Goal: Task Accomplishment & Management: Complete application form

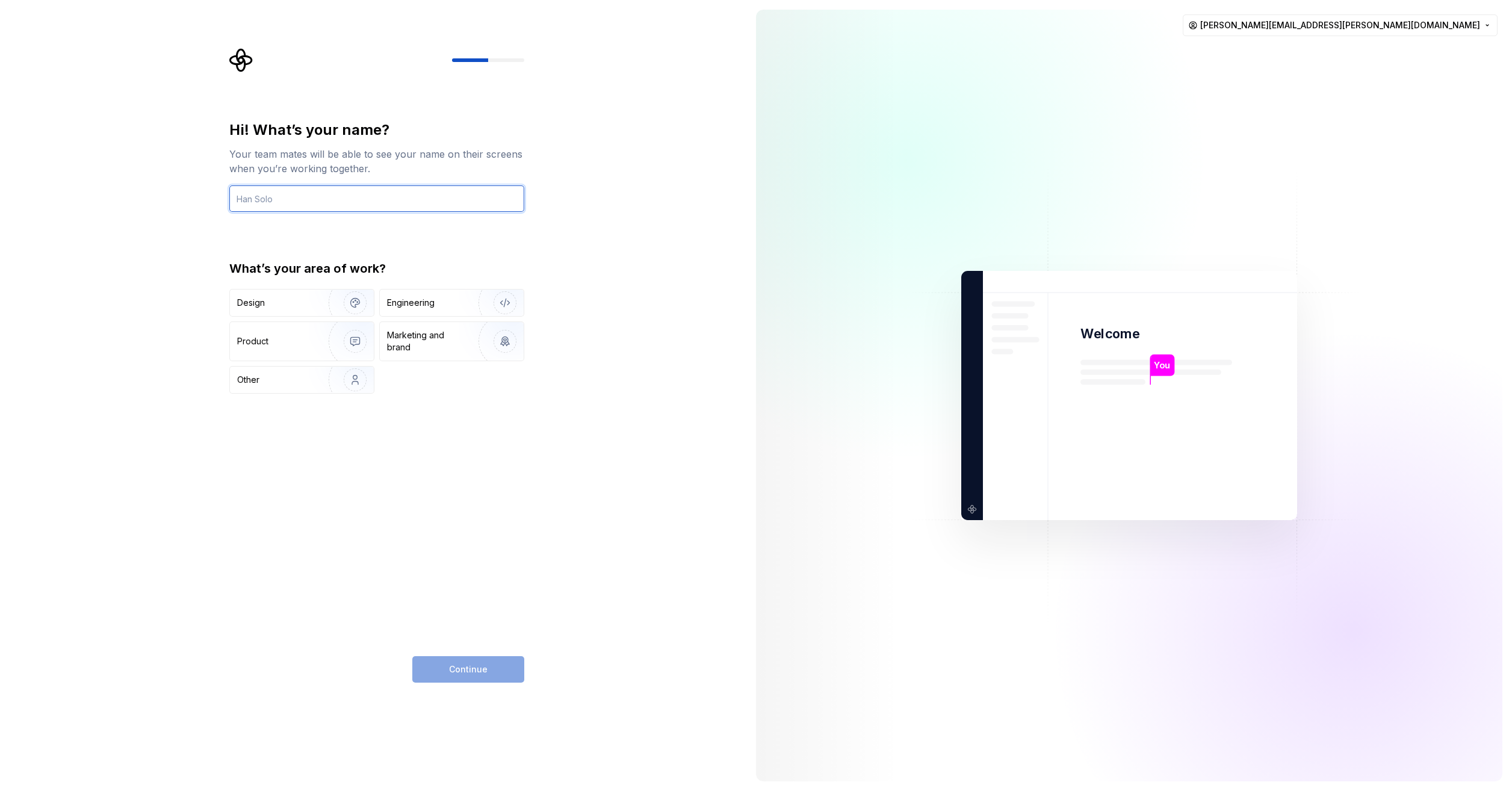
click at [318, 191] on input "text" at bounding box center [377, 199] width 295 height 27
type input "[PERSON_NAME]"
click at [429, 308] on div "Engineering" at bounding box center [411, 303] width 48 height 12
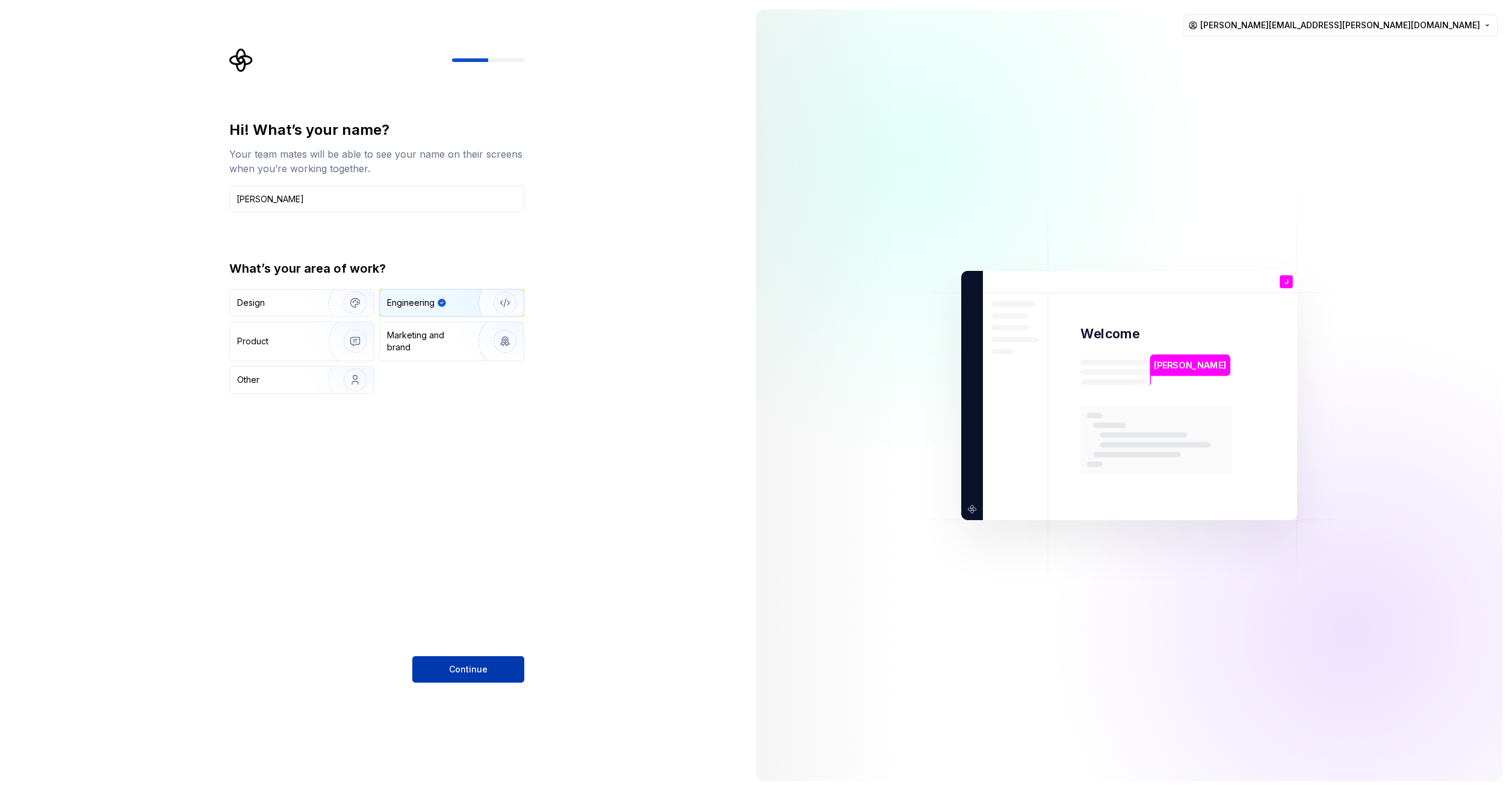
click at [480, 668] on span "Continue" at bounding box center [468, 670] width 38 height 12
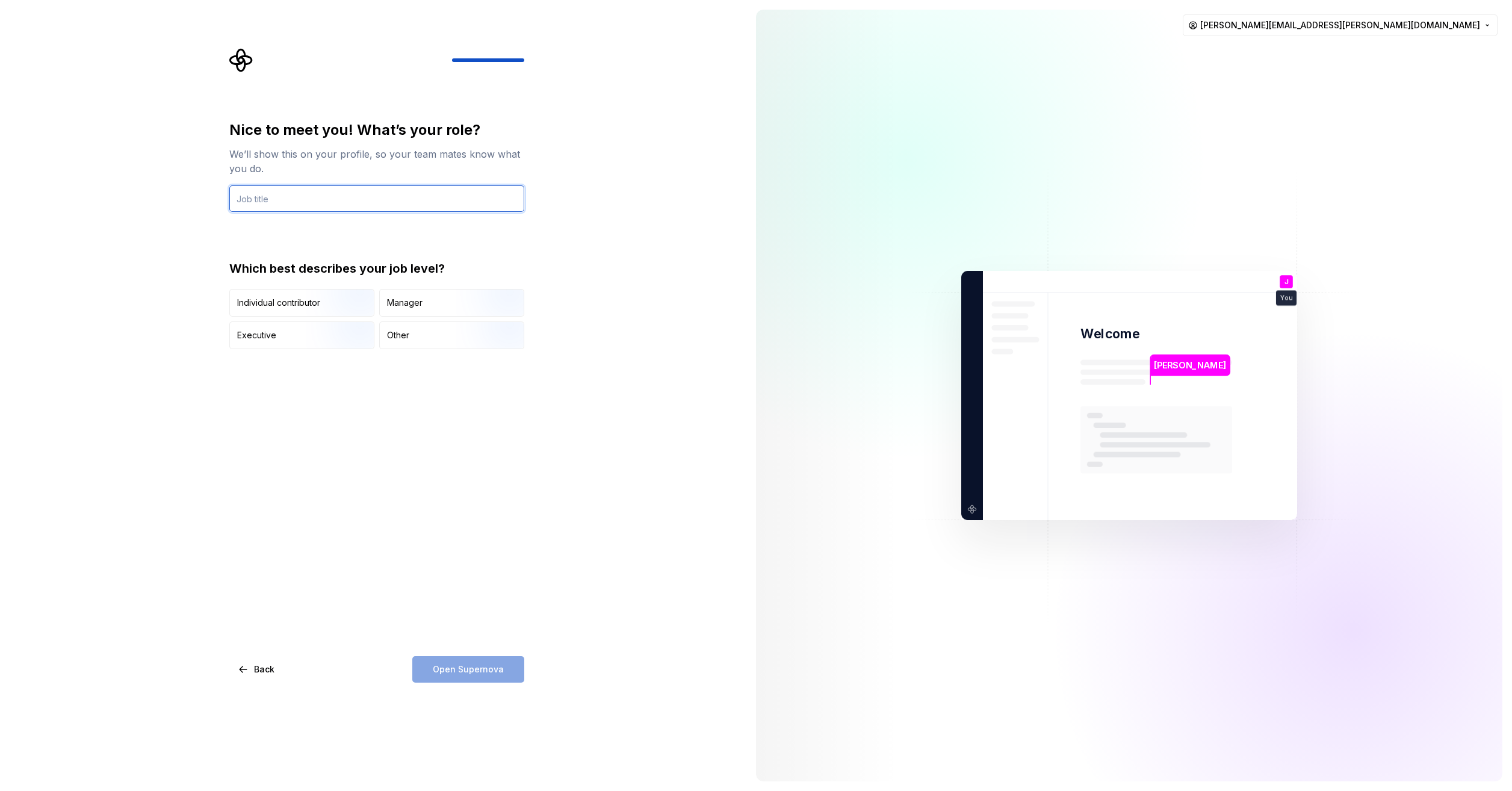
click at [324, 202] on input "text" at bounding box center [377, 199] width 295 height 27
type input "Developer"
click at [408, 330] on div "Other" at bounding box center [398, 336] width 23 height 12
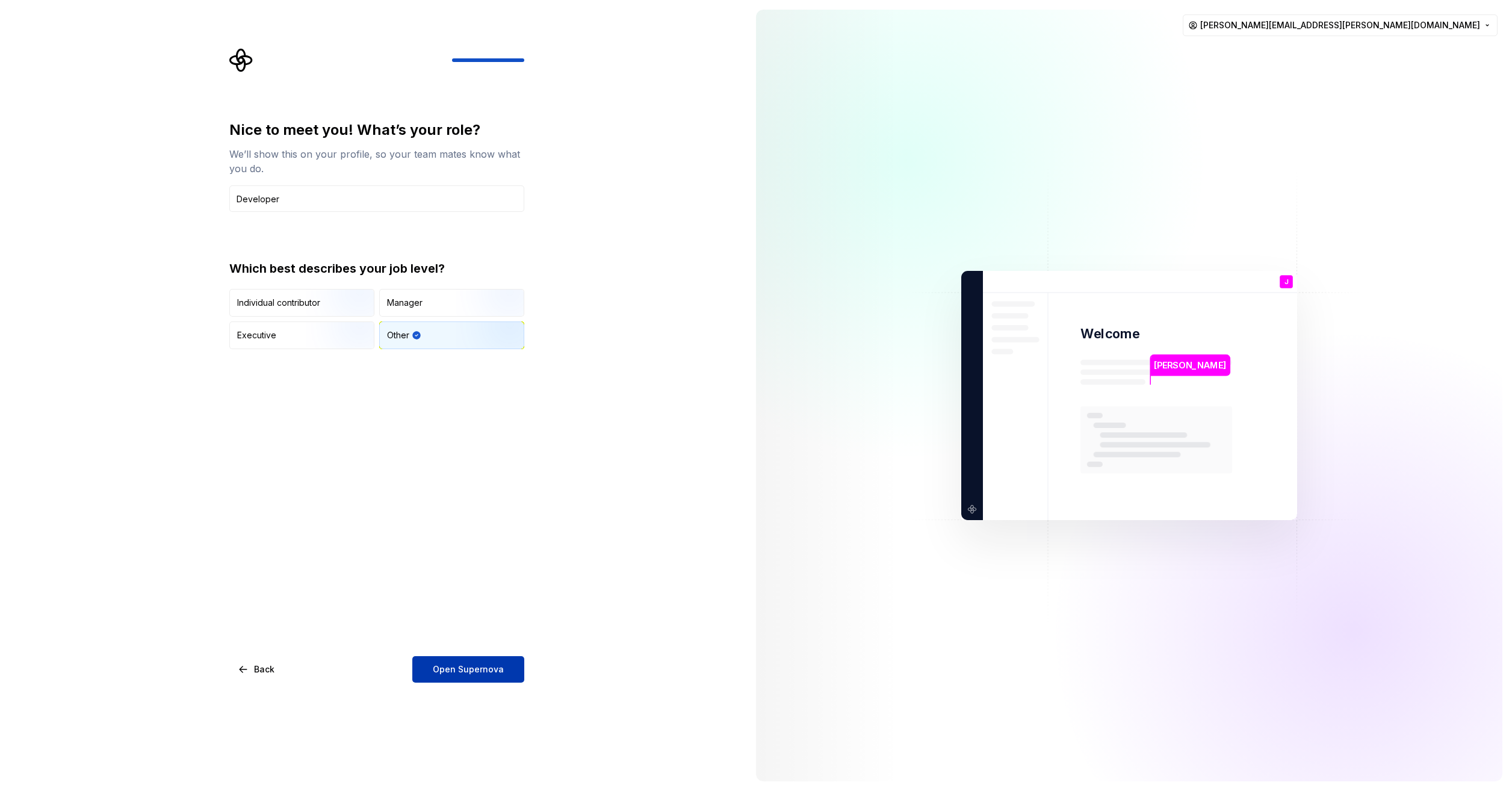
click at [472, 668] on span "Open Supernova" at bounding box center [468, 670] width 71 height 12
